Goal: Task Accomplishment & Management: Manage account settings

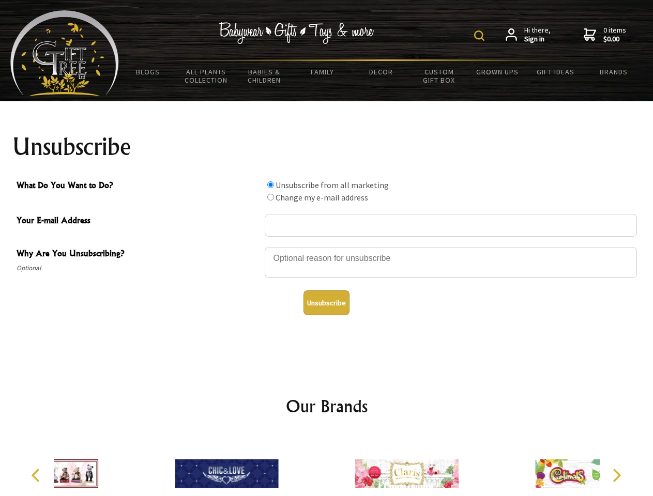
click at [481, 36] on img at bounding box center [479, 35] width 10 height 10
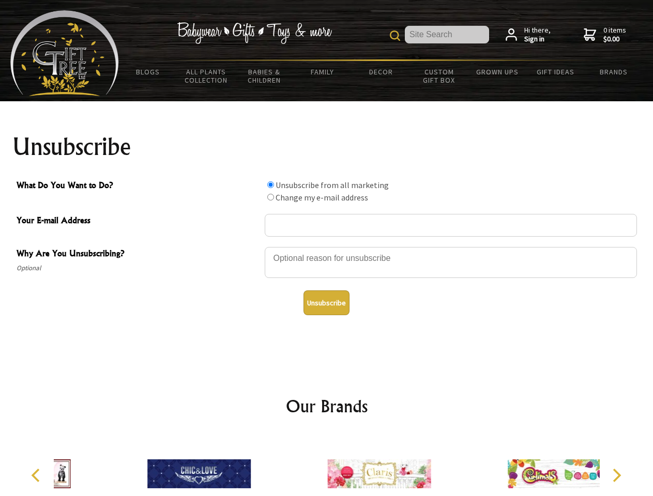
click at [327, 246] on div at bounding box center [451, 264] width 372 height 36
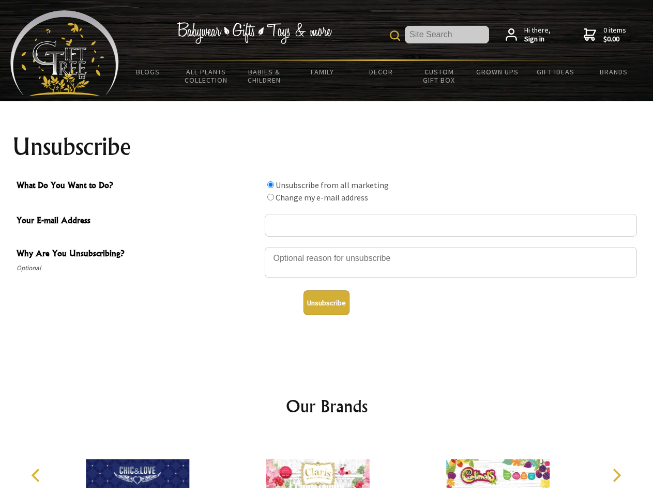
click at [270, 184] on input "What Do You Want to Do?" at bounding box center [270, 184] width 7 height 7
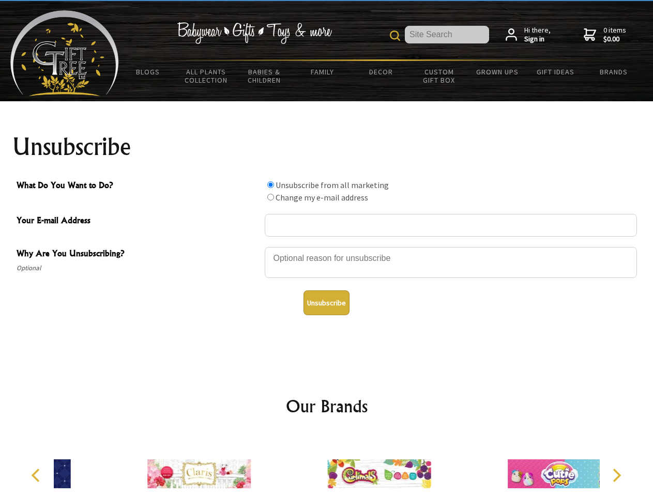
click at [270, 197] on input "What Do You Want to Do?" at bounding box center [270, 197] width 7 height 7
radio input "true"
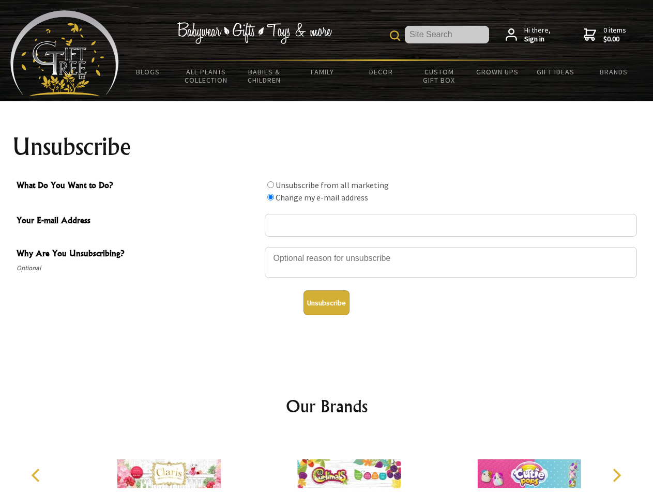
click at [326, 303] on button "Unsubscribe" at bounding box center [326, 302] width 46 height 25
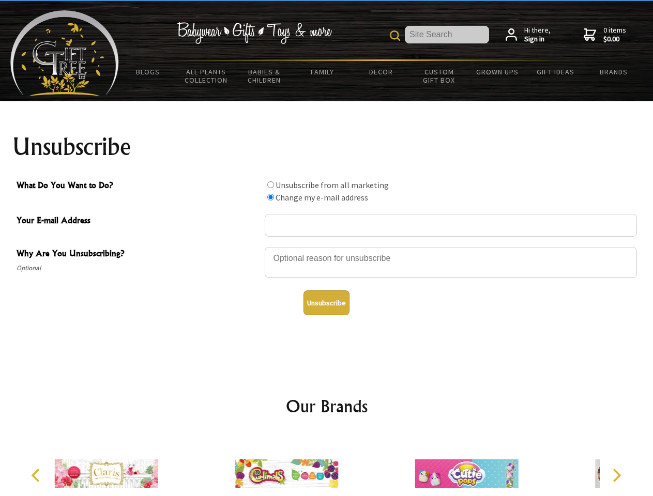
click at [327, 466] on img at bounding box center [286, 474] width 103 height 78
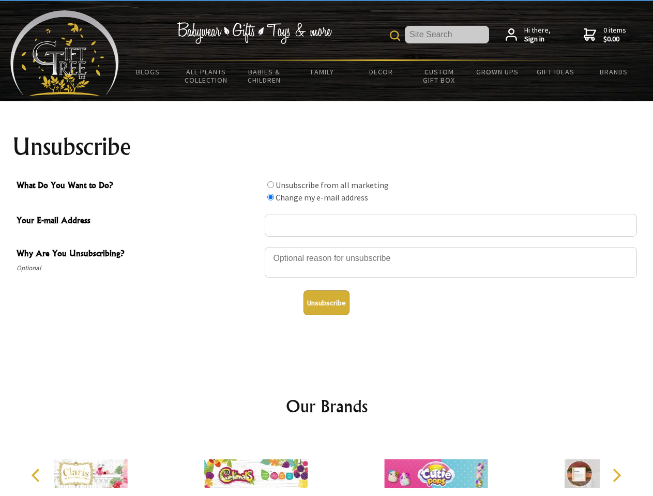
click at [37, 475] on icon "Previous" at bounding box center [36, 475] width 13 height 13
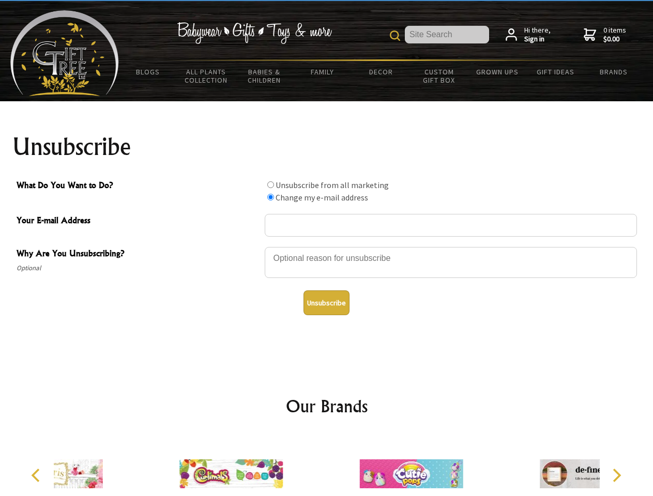
click at [616, 475] on icon "Next" at bounding box center [615, 475] width 13 height 13
